Goal: Use online tool/utility: Utilize a website feature to perform a specific function

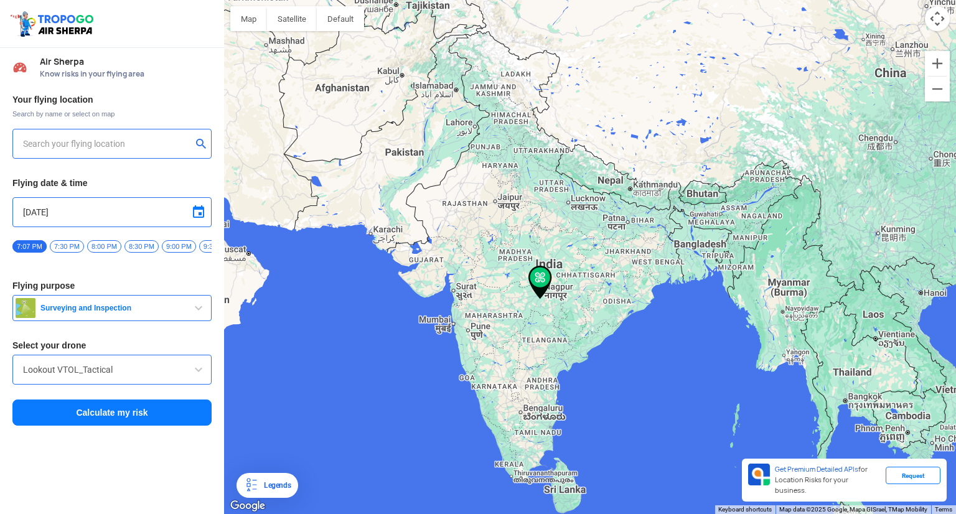
type input "[STREET_ADDRESS]"
click at [172, 318] on button "Surveying and Inspection" at bounding box center [111, 308] width 199 height 26
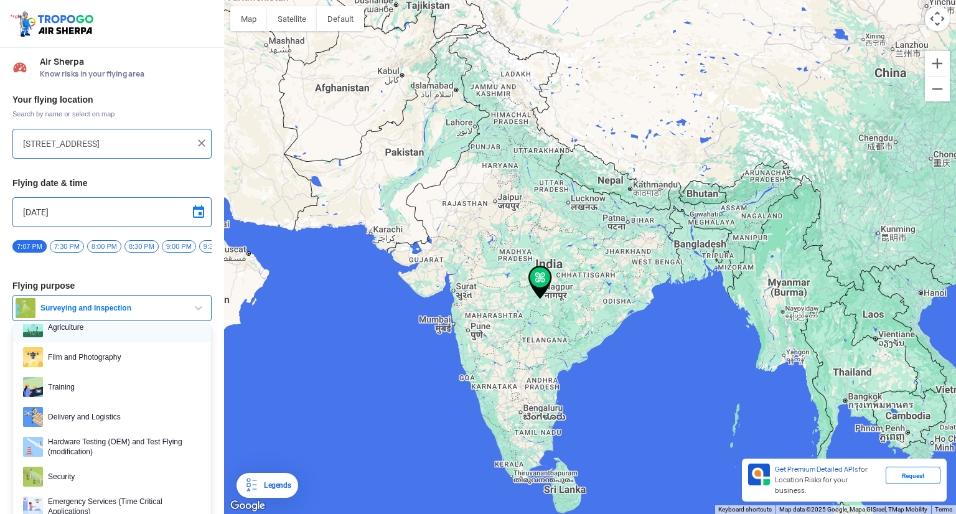
scroll to position [51, 0]
click at [108, 416] on span "Delivery and Logistics" at bounding box center [122, 418] width 158 height 20
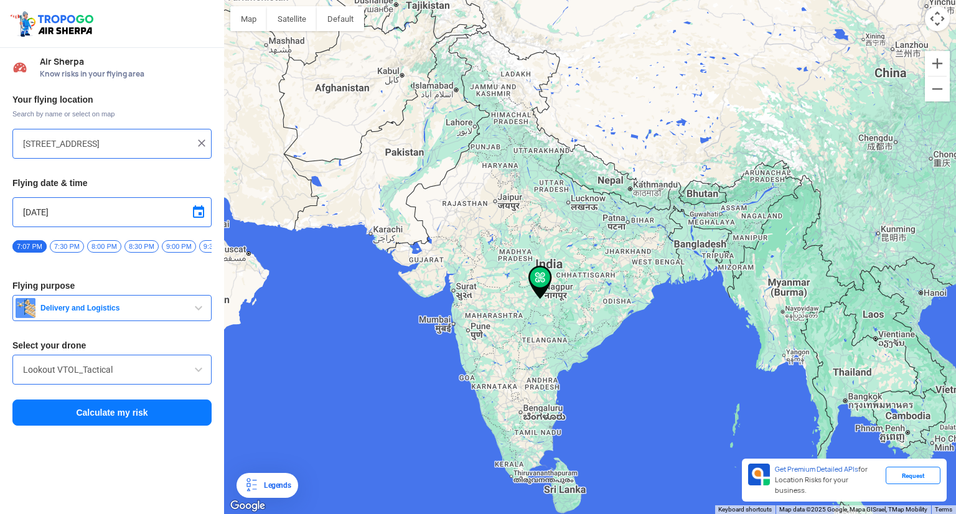
click at [116, 421] on button "Calculate my risk" at bounding box center [111, 413] width 199 height 26
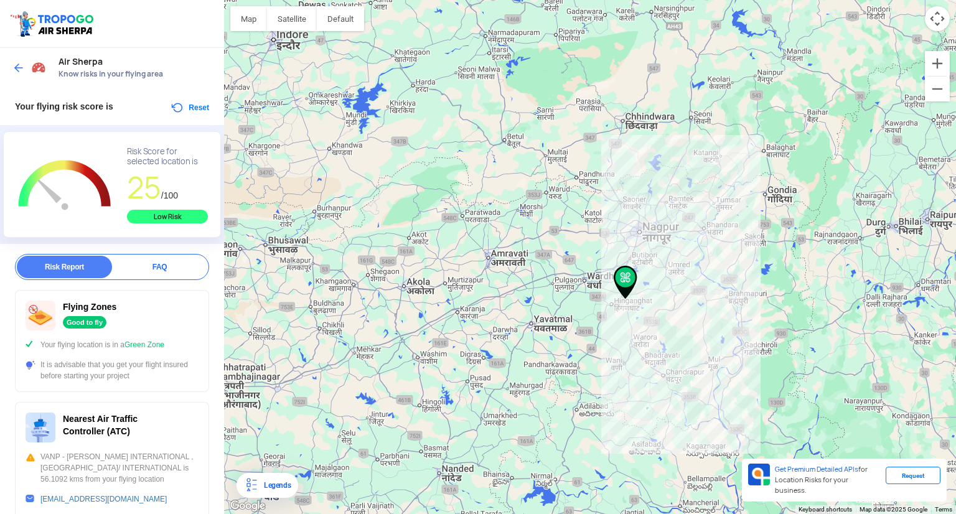
click at [633, 240] on div at bounding box center [590, 257] width 732 height 514
click at [638, 236] on div at bounding box center [590, 257] width 732 height 514
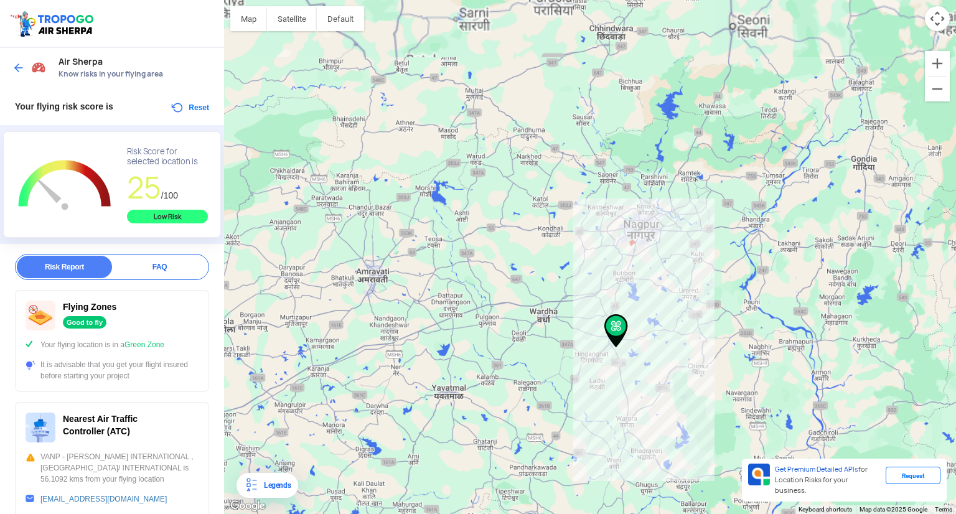
click at [638, 236] on div at bounding box center [590, 257] width 732 height 514
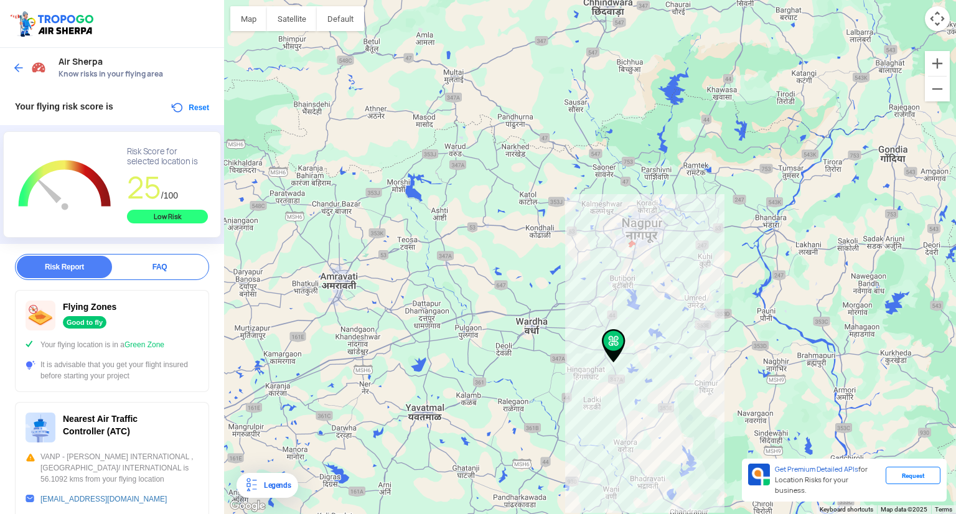
click at [629, 249] on div at bounding box center [590, 257] width 732 height 514
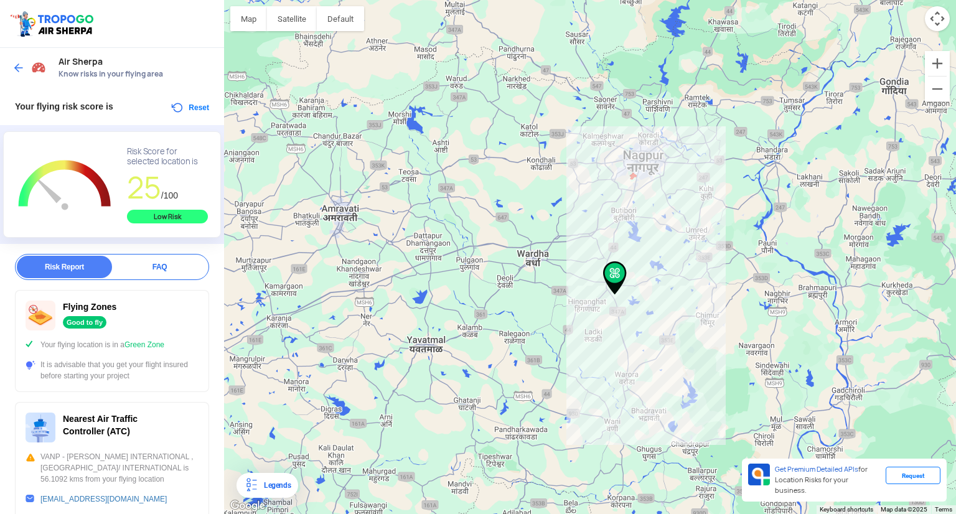
drag, startPoint x: 616, startPoint y: 344, endPoint x: 618, endPoint y: 277, distance: 66.6
click at [618, 277] on img at bounding box center [615, 278] width 24 height 34
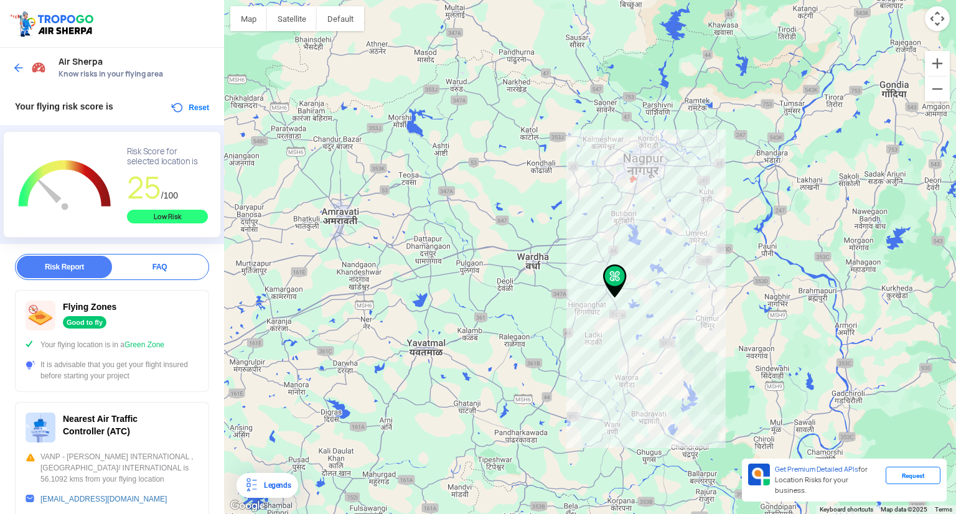
click at [618, 277] on img at bounding box center [615, 282] width 24 height 34
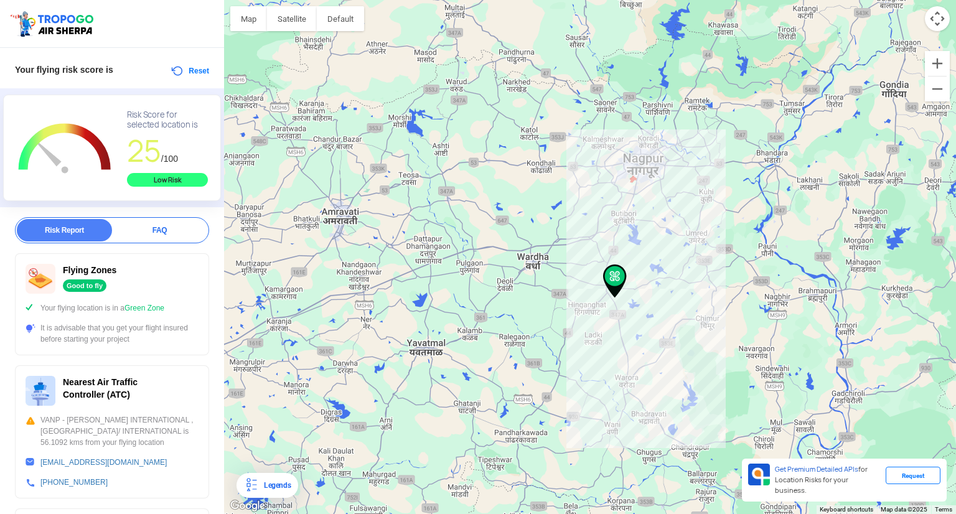
scroll to position [0, 0]
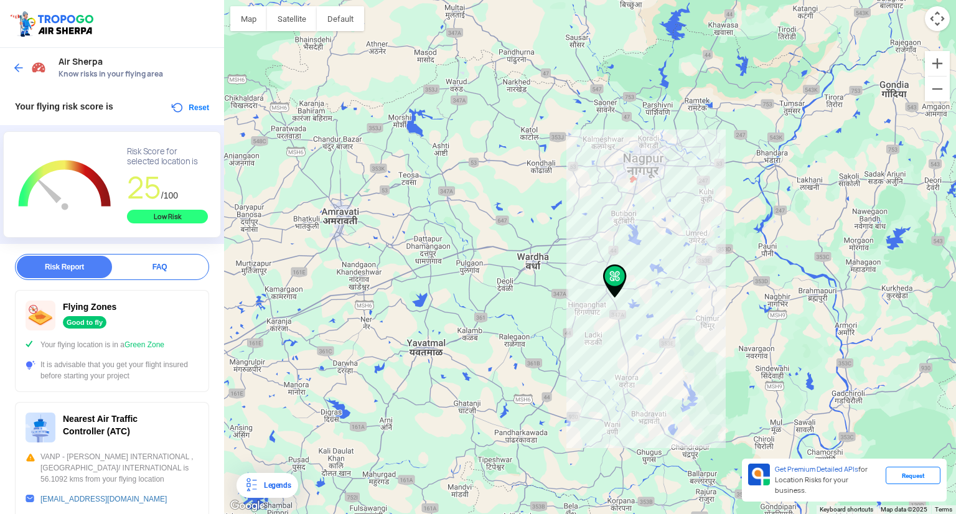
click at [67, 182] on rect "Chart" at bounding box center [65, 186] width 104 height 78
click at [170, 105] on button "Reset" at bounding box center [189, 107] width 39 height 15
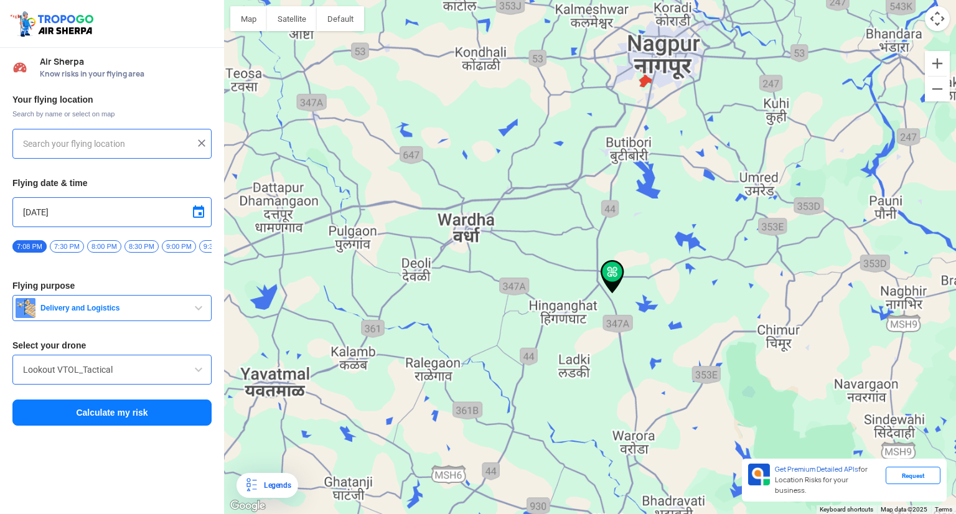
type input "[STREET_ADDRESS]"
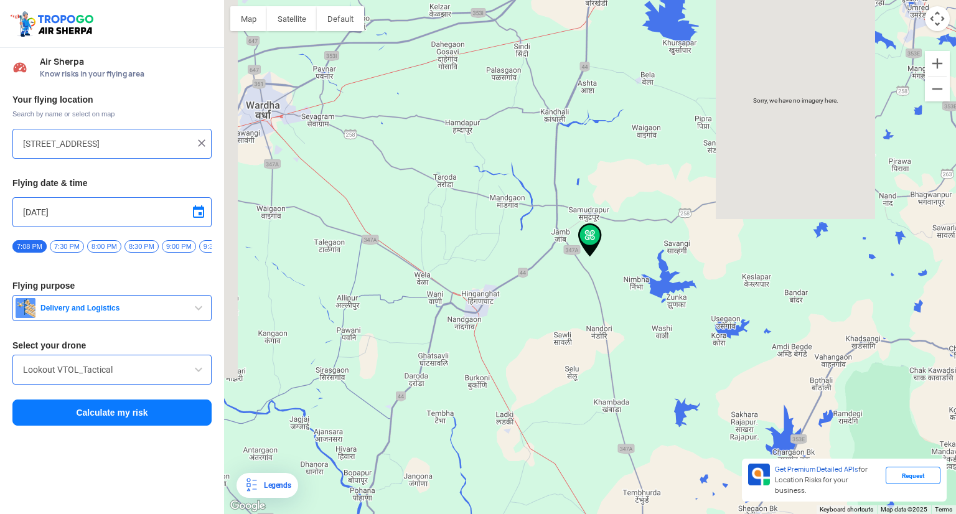
click at [202, 143] on img at bounding box center [201, 143] width 12 height 12
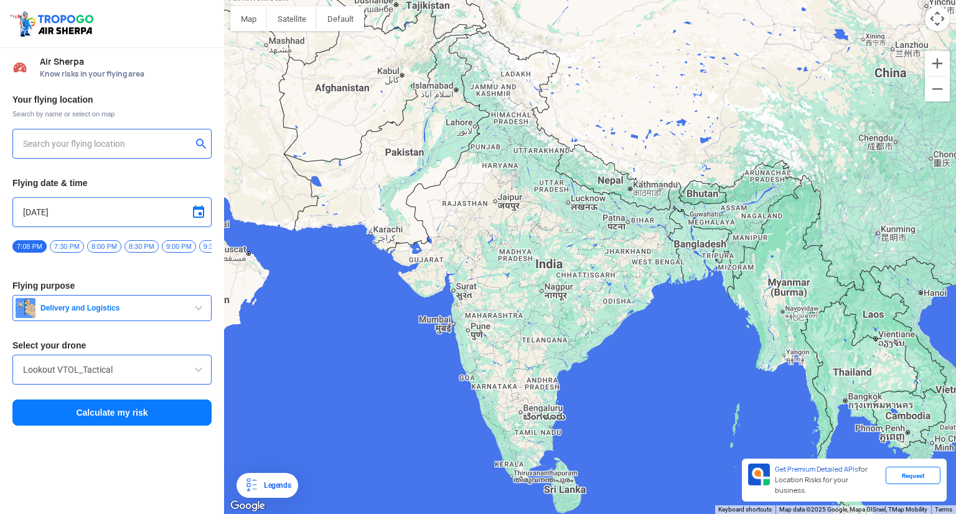
click at [82, 134] on div at bounding box center [111, 144] width 199 height 30
click at [71, 145] on input "text" at bounding box center [107, 143] width 169 height 15
click at [71, 145] on input "[GEOGRAPHIC_DATA]" at bounding box center [107, 143] width 169 height 15
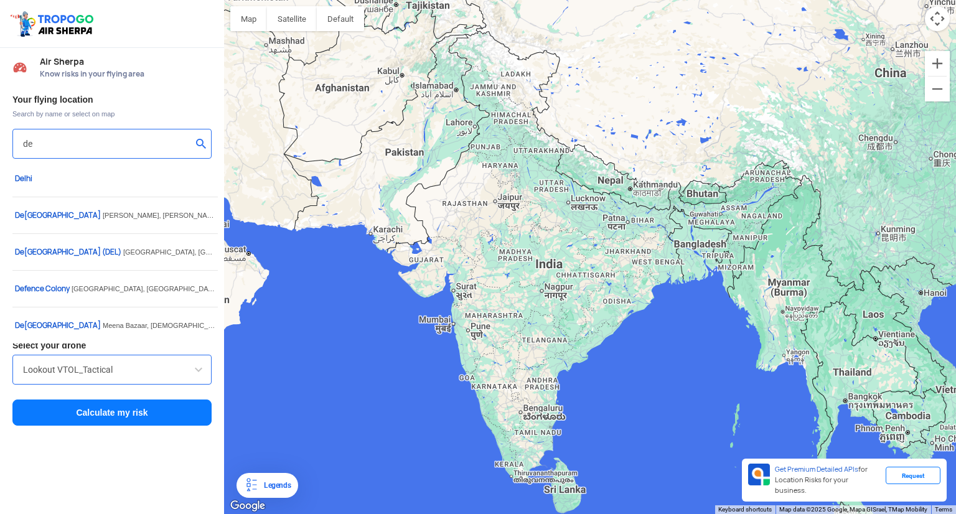
type input "d"
type input "lucknow"
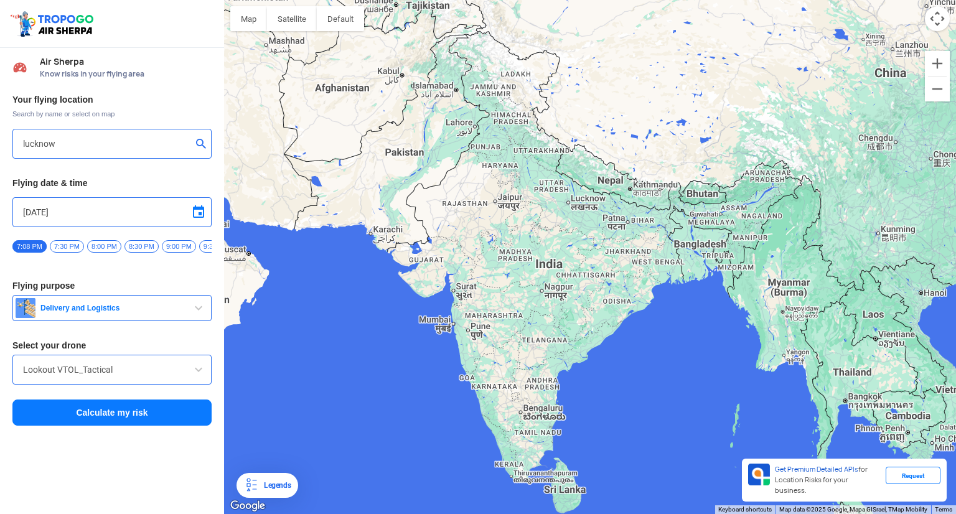
click at [131, 424] on button "Calculate my risk" at bounding box center [111, 413] width 199 height 26
